Goal: Find specific page/section: Find specific page/section

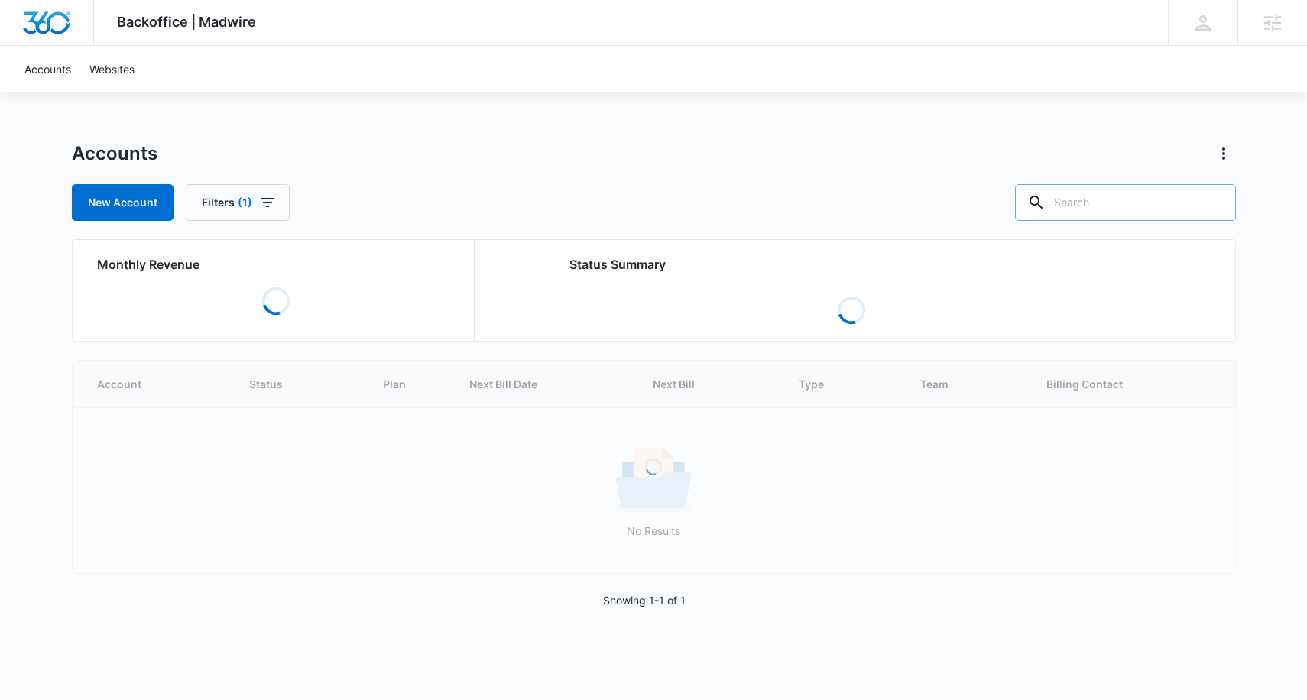
click at [1140, 194] on input "text" at bounding box center [1125, 202] width 221 height 37
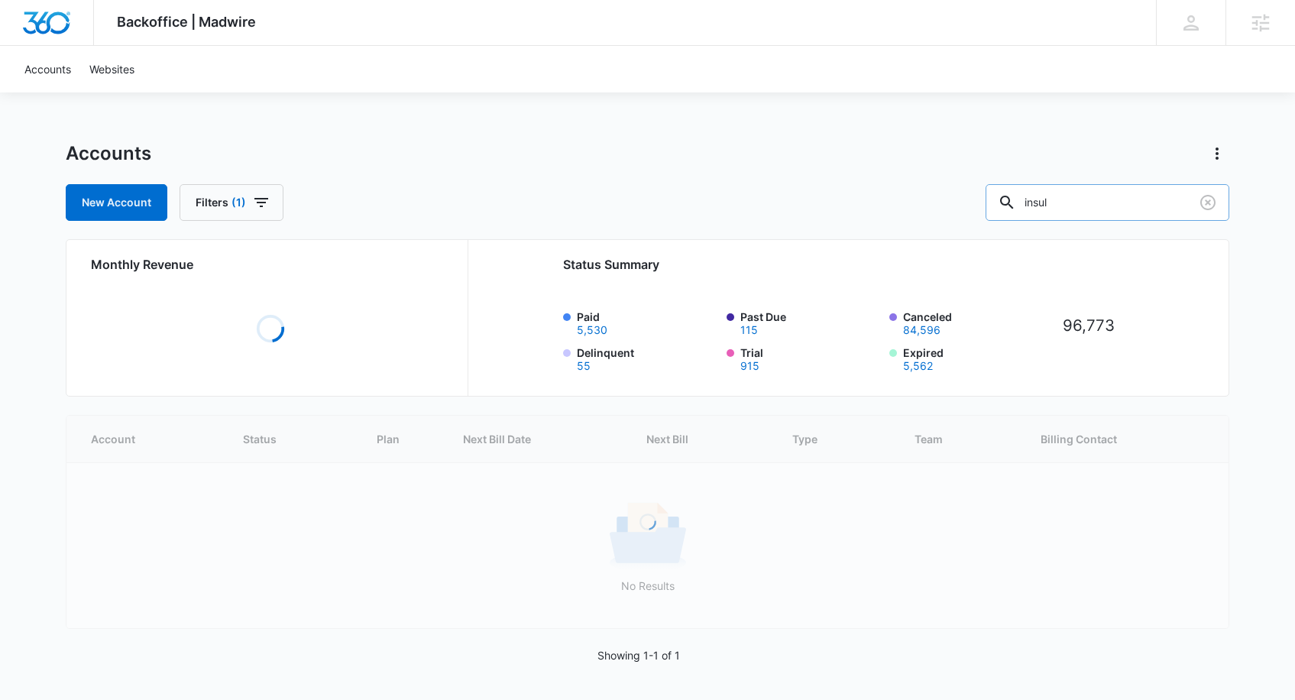
type input "insul"
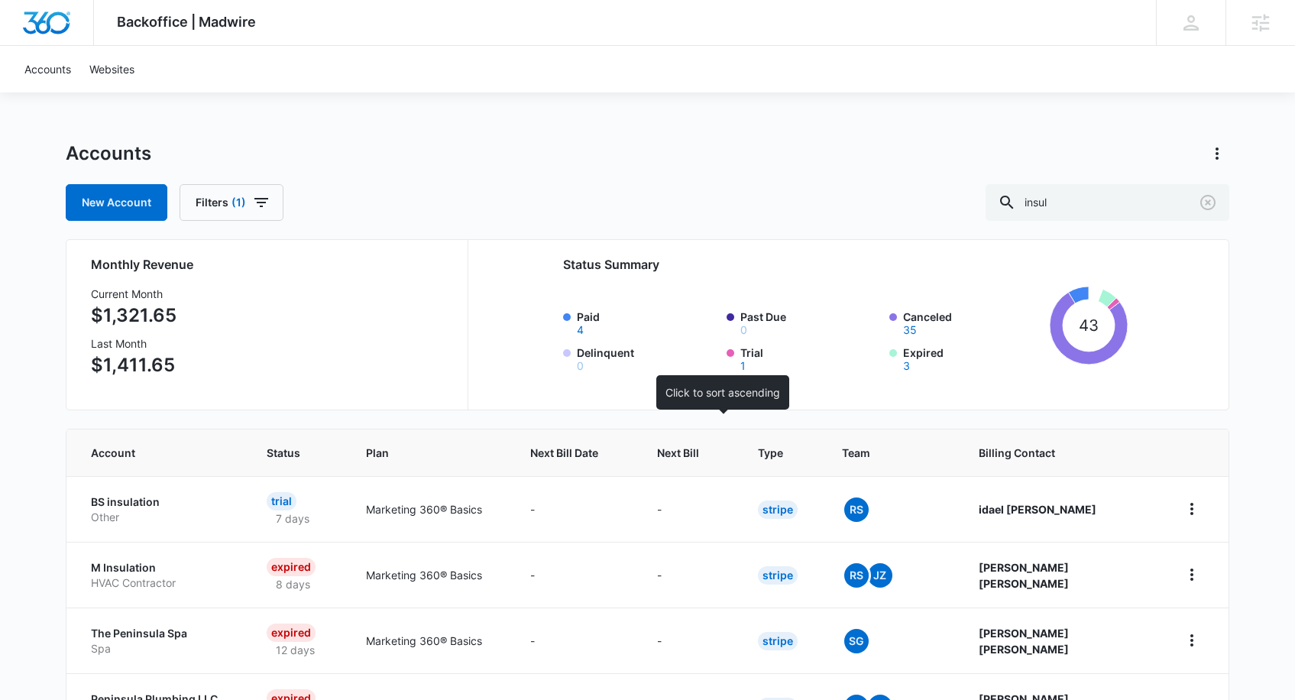
click at [740, 438] on th "Next Bill" at bounding box center [689, 452] width 101 height 47
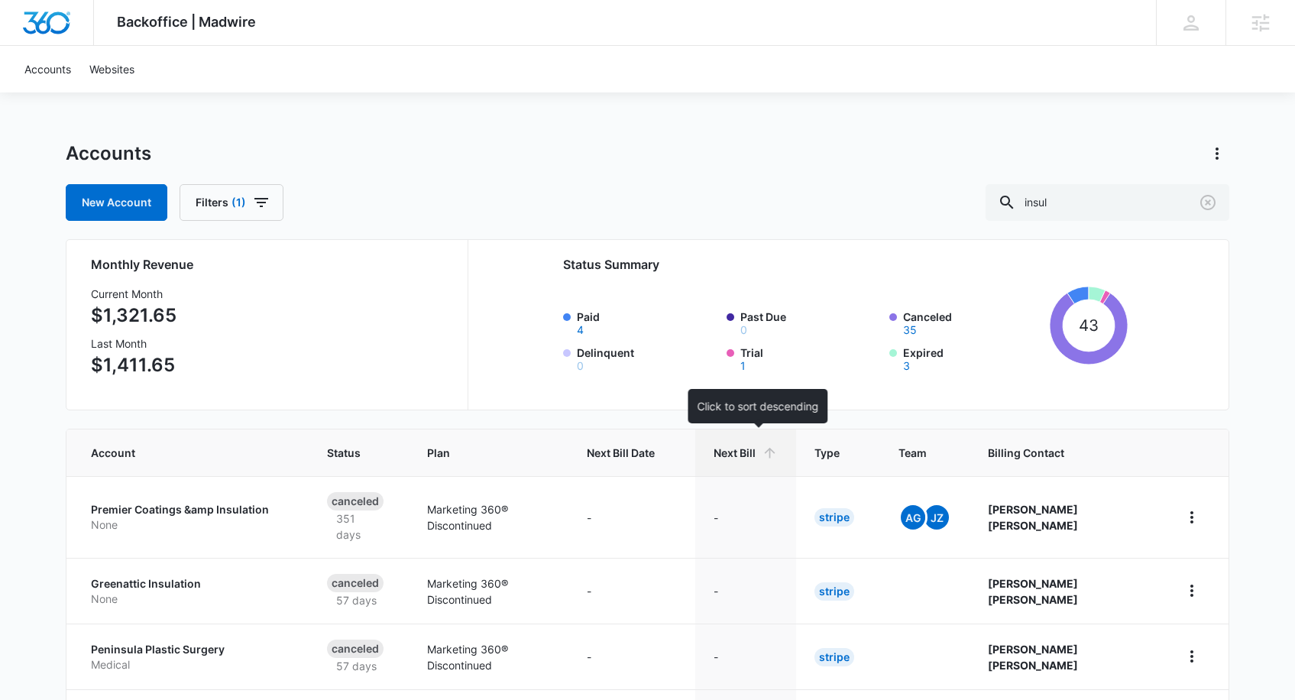
click at [778, 449] on icon at bounding box center [770, 453] width 16 height 16
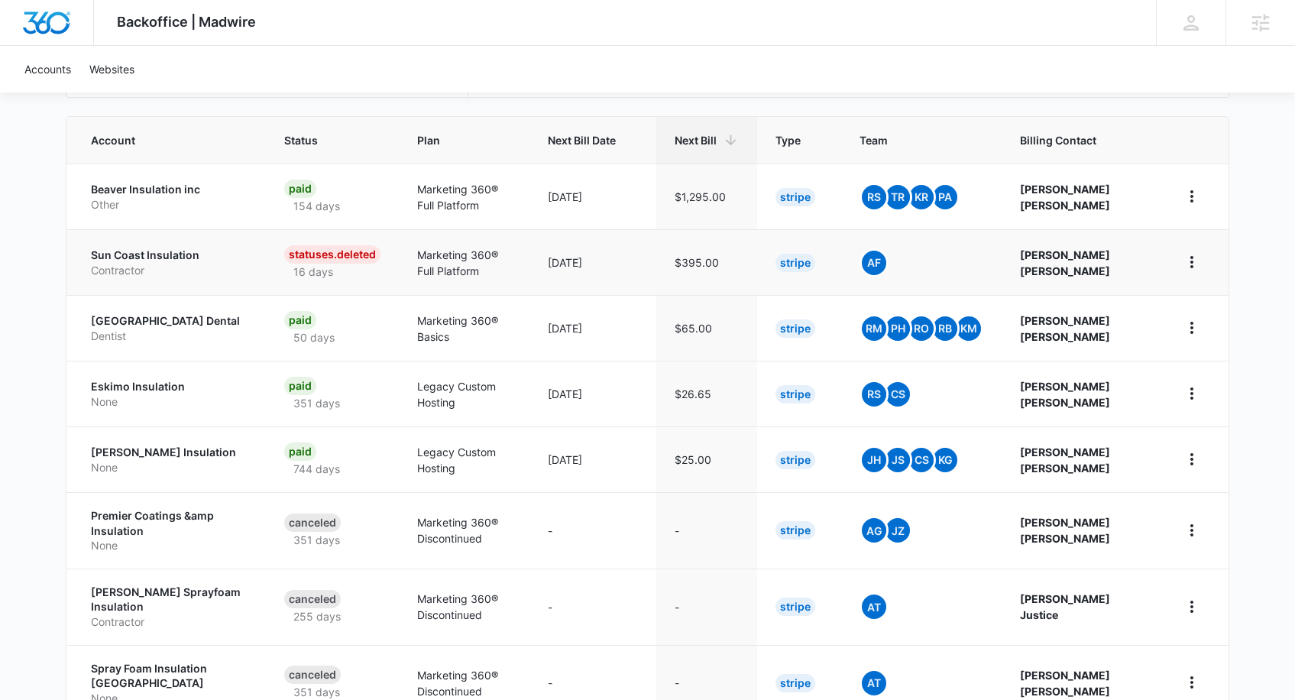
scroll to position [316, 0]
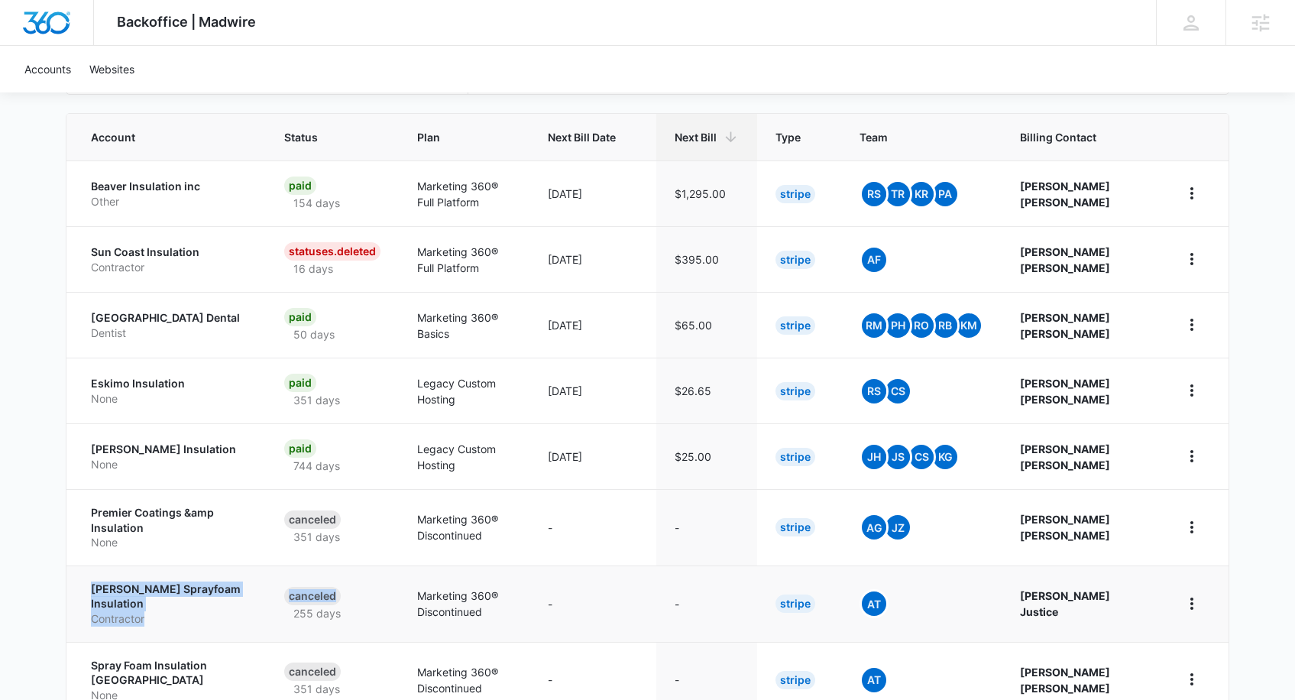
drag, startPoint x: 82, startPoint y: 584, endPoint x: 258, endPoint y: 598, distance: 177.1
click at [258, 598] on tr "[PERSON_NAME] Sprayfoam Insulation Contractor Canceled 255 days Marketing 360® …" at bounding box center [647, 604] width 1162 height 76
click at [37, 549] on div "Backoffice | Madwire Apps Settings PH [PERSON_NAME] [PERSON_NAME][EMAIL_ADDRESS…" at bounding box center [647, 319] width 1295 height 1271
drag, startPoint x: 91, startPoint y: 581, endPoint x: 254, endPoint y: 590, distance: 163.8
click at [254, 590] on td "[PERSON_NAME] Sprayfoam Insulation Contractor" at bounding box center [165, 604] width 199 height 76
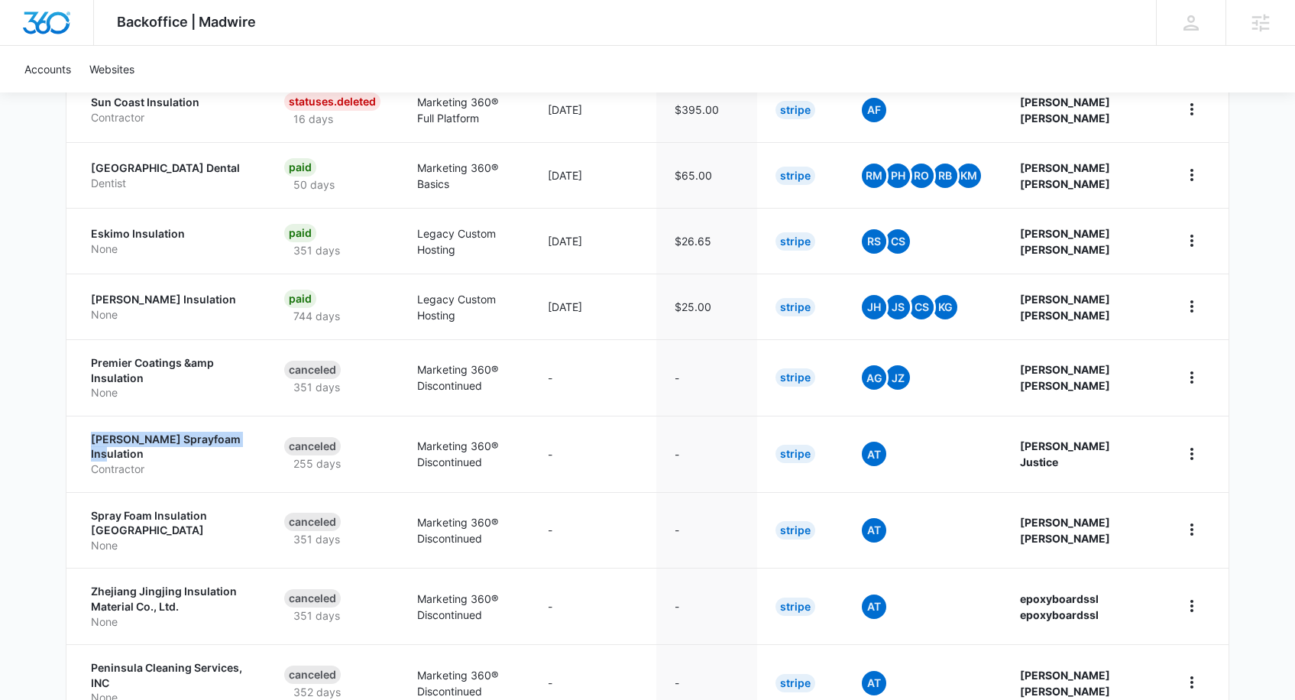
scroll to position [467, 0]
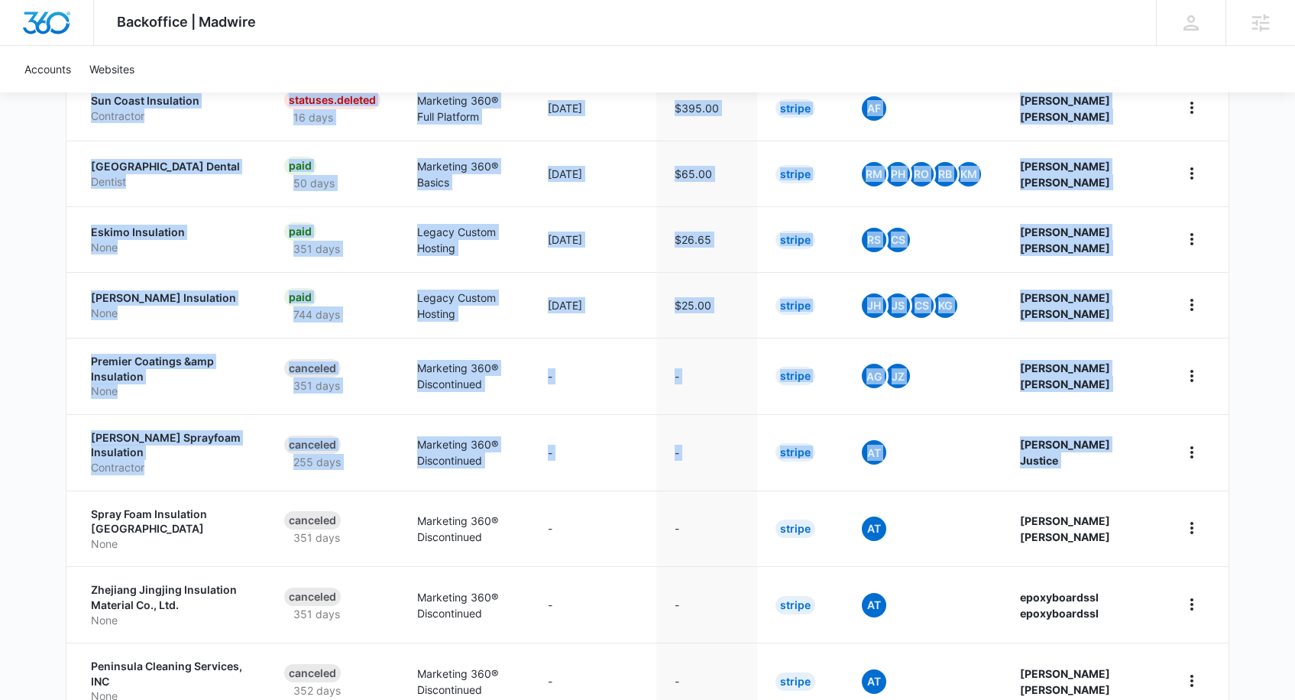
drag, startPoint x: 81, startPoint y: 492, endPoint x: 21, endPoint y: 478, distance: 61.3
click at [19, 478] on div "Backoffice | Madwire Apps Settings PH [PERSON_NAME] [PERSON_NAME][EMAIL_ADDRESS…" at bounding box center [647, 168] width 1295 height 1271
click at [21, 478] on div "Backoffice | Madwire Apps Settings PH [PERSON_NAME] [PERSON_NAME][EMAIL_ADDRESS…" at bounding box center [647, 168] width 1295 height 1271
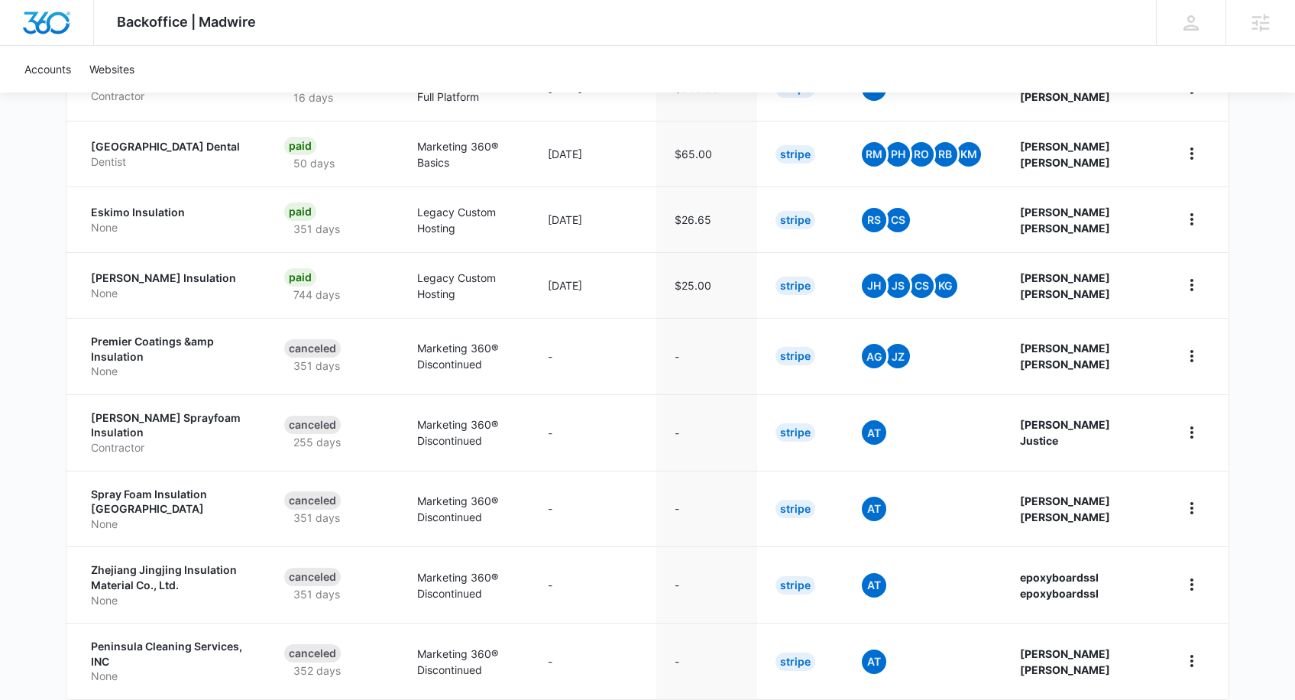
scroll to position [496, 0]
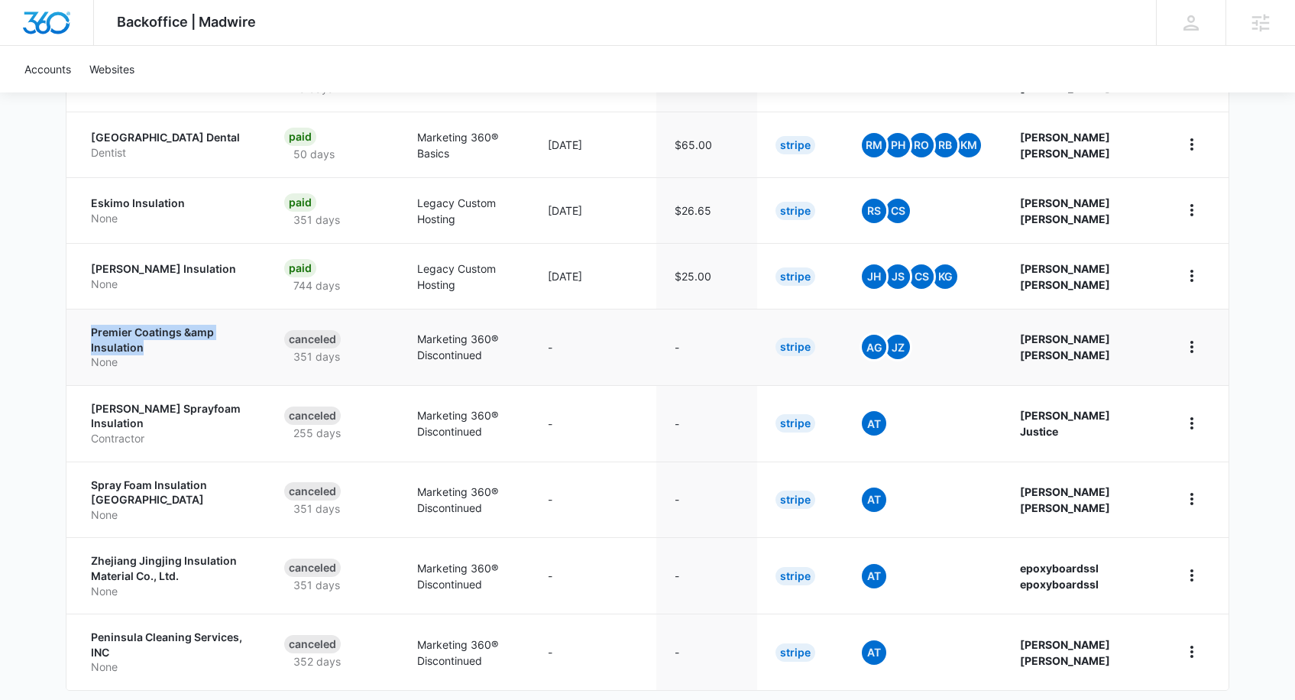
drag, startPoint x: 79, startPoint y: 327, endPoint x: 173, endPoint y: 348, distance: 97.1
click at [173, 348] on td "Premier Coatings &amp Insulation None" at bounding box center [165, 347] width 199 height 76
